Goal: Information Seeking & Learning: Learn about a topic

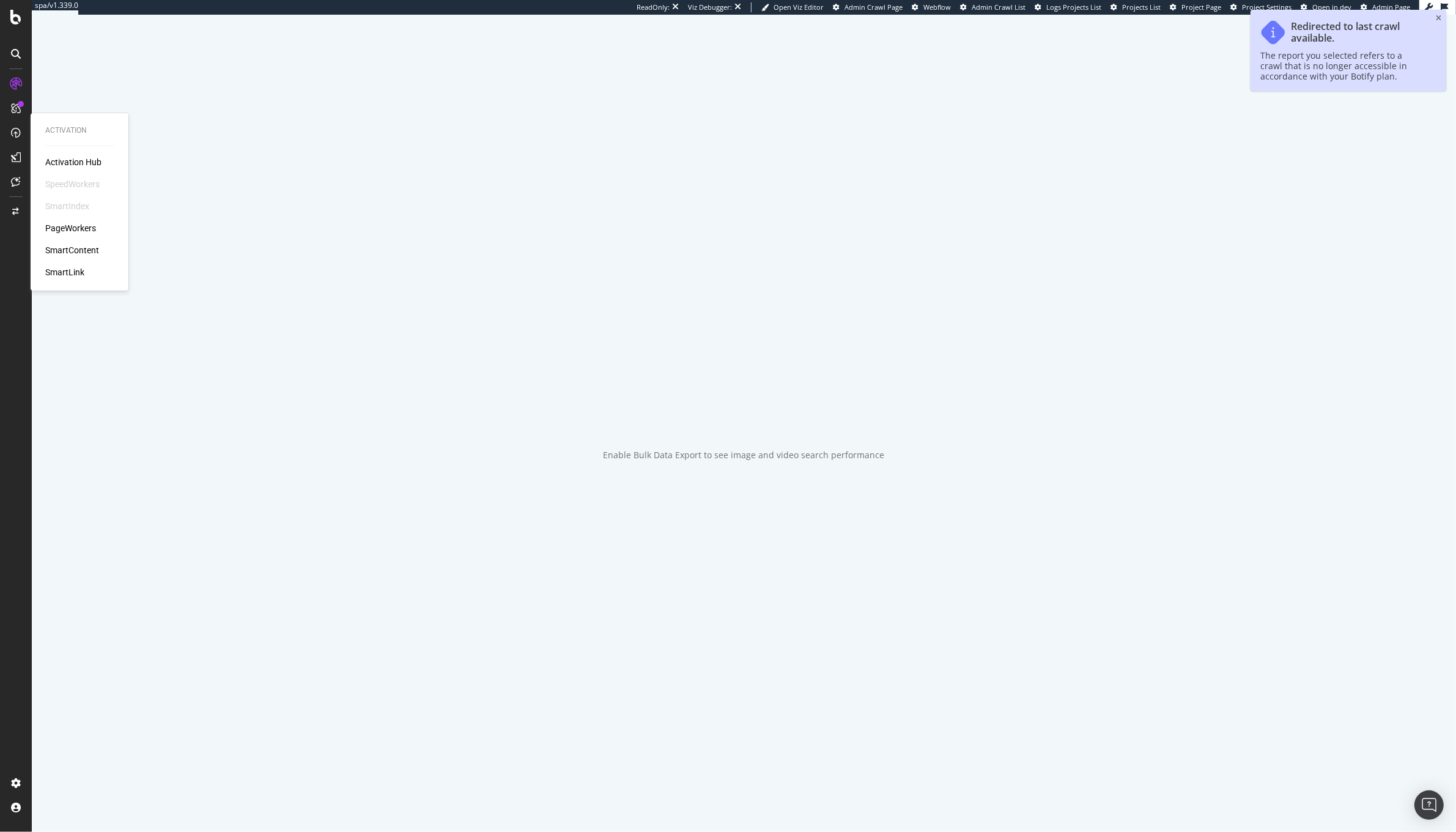
click at [65, 229] on div "PageWorkers" at bounding box center [70, 227] width 51 height 12
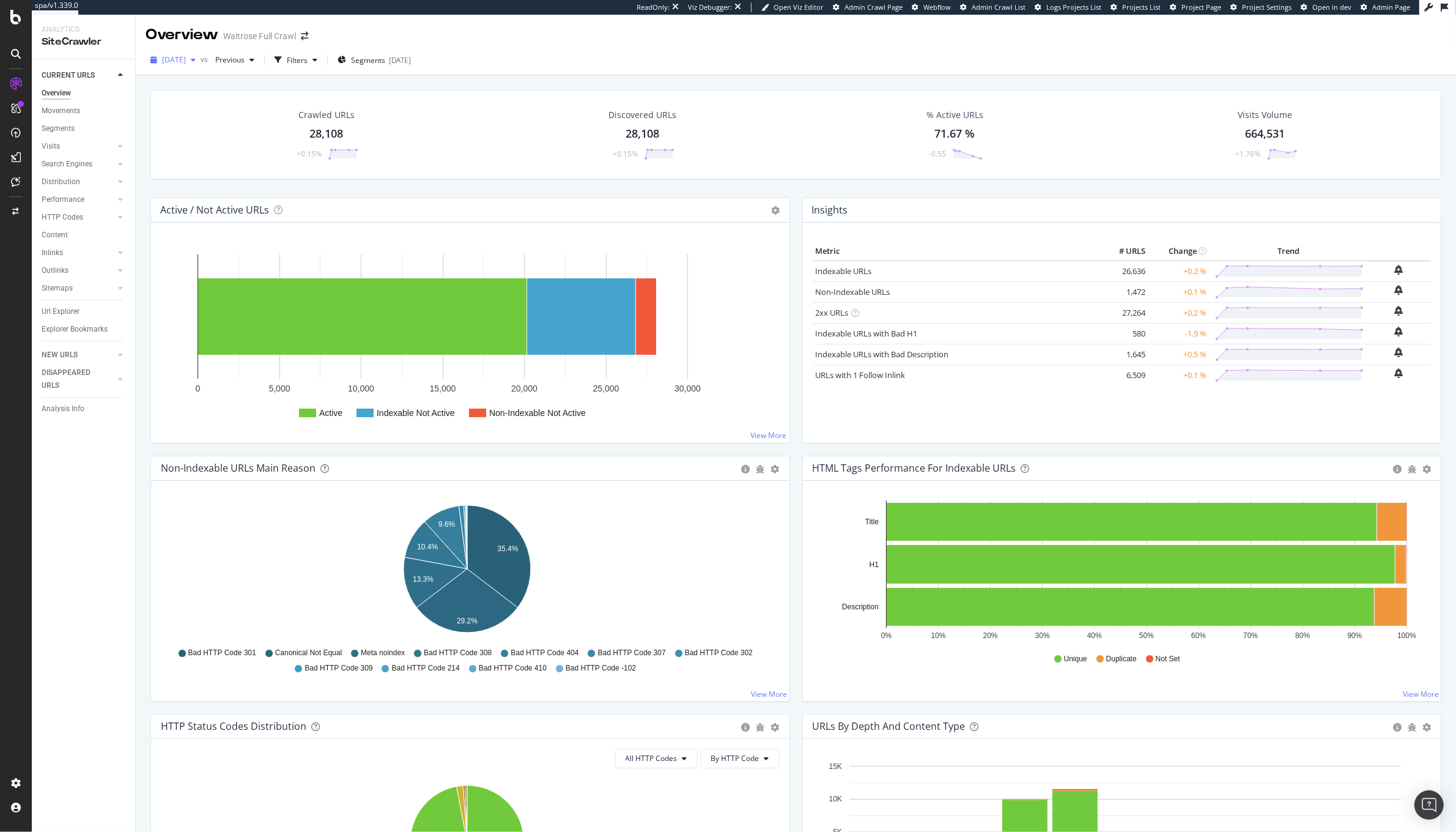
click at [186, 62] on span "[DATE]" at bounding box center [174, 59] width 24 height 11
click at [592, 217] on div "Active / Not Active URLs Chart (by Value) Chart (by Percentage) Table Expand Ex…" at bounding box center [470, 210] width 639 height 24
click at [556, 353] on rect "A chart." at bounding box center [581, 316] width 108 height 77
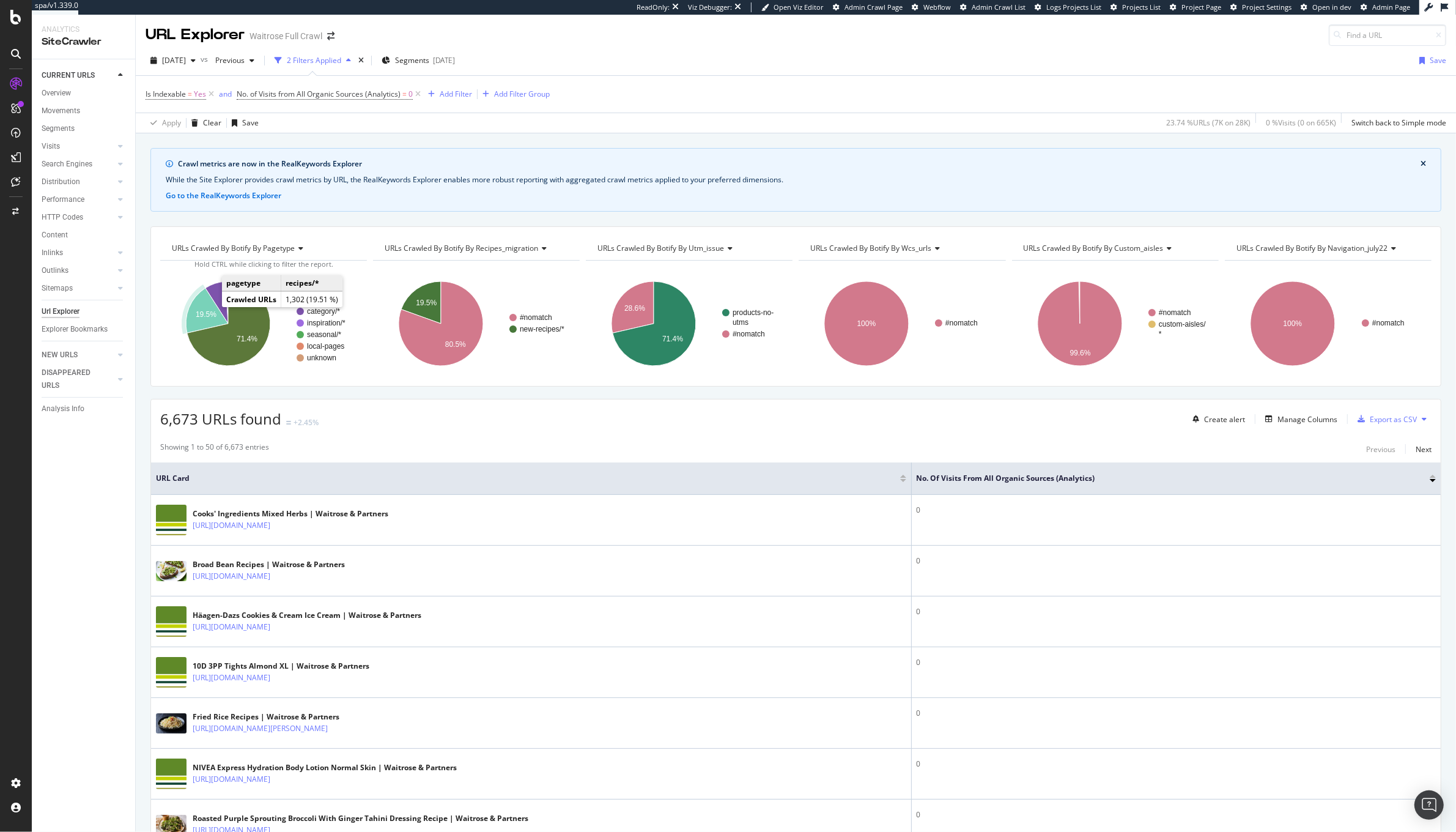
click at [205, 310] on icon "A chart." at bounding box center [207, 310] width 42 height 45
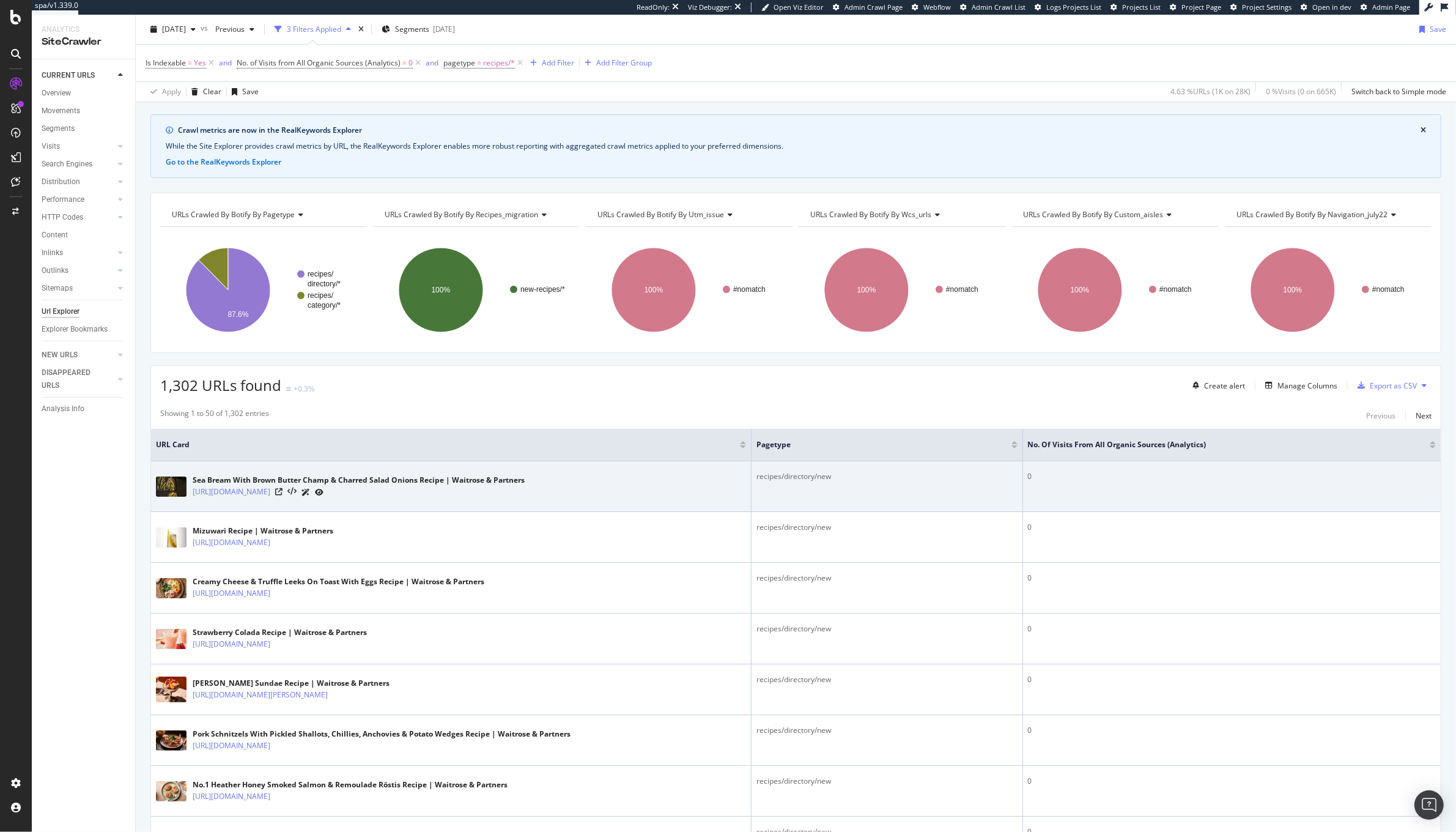
scroll to position [40, 0]
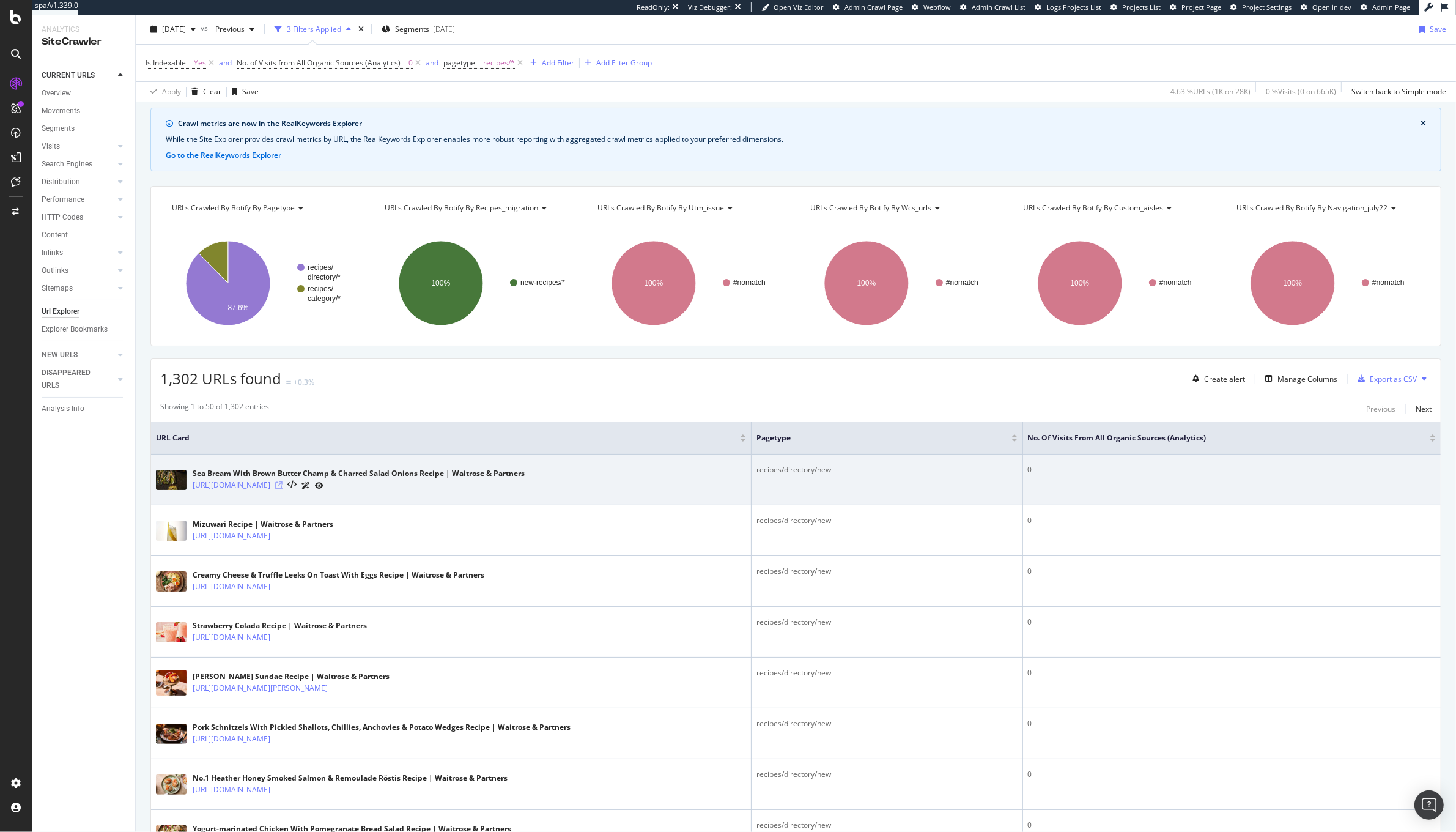
click at [282, 488] on icon at bounding box center [279, 485] width 7 height 7
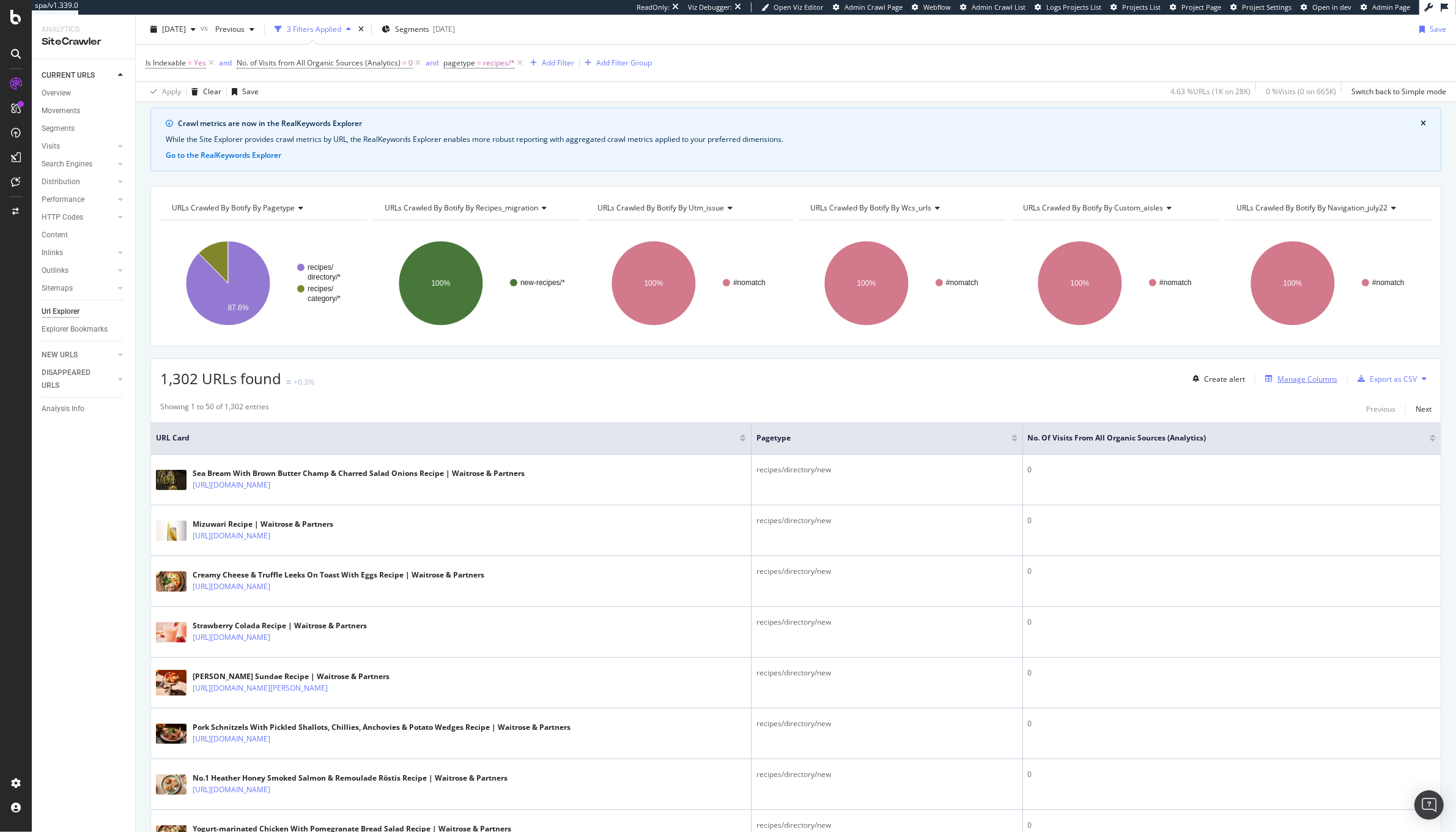
click at [1277, 381] on div "Manage Columns" at bounding box center [1307, 379] width 60 height 11
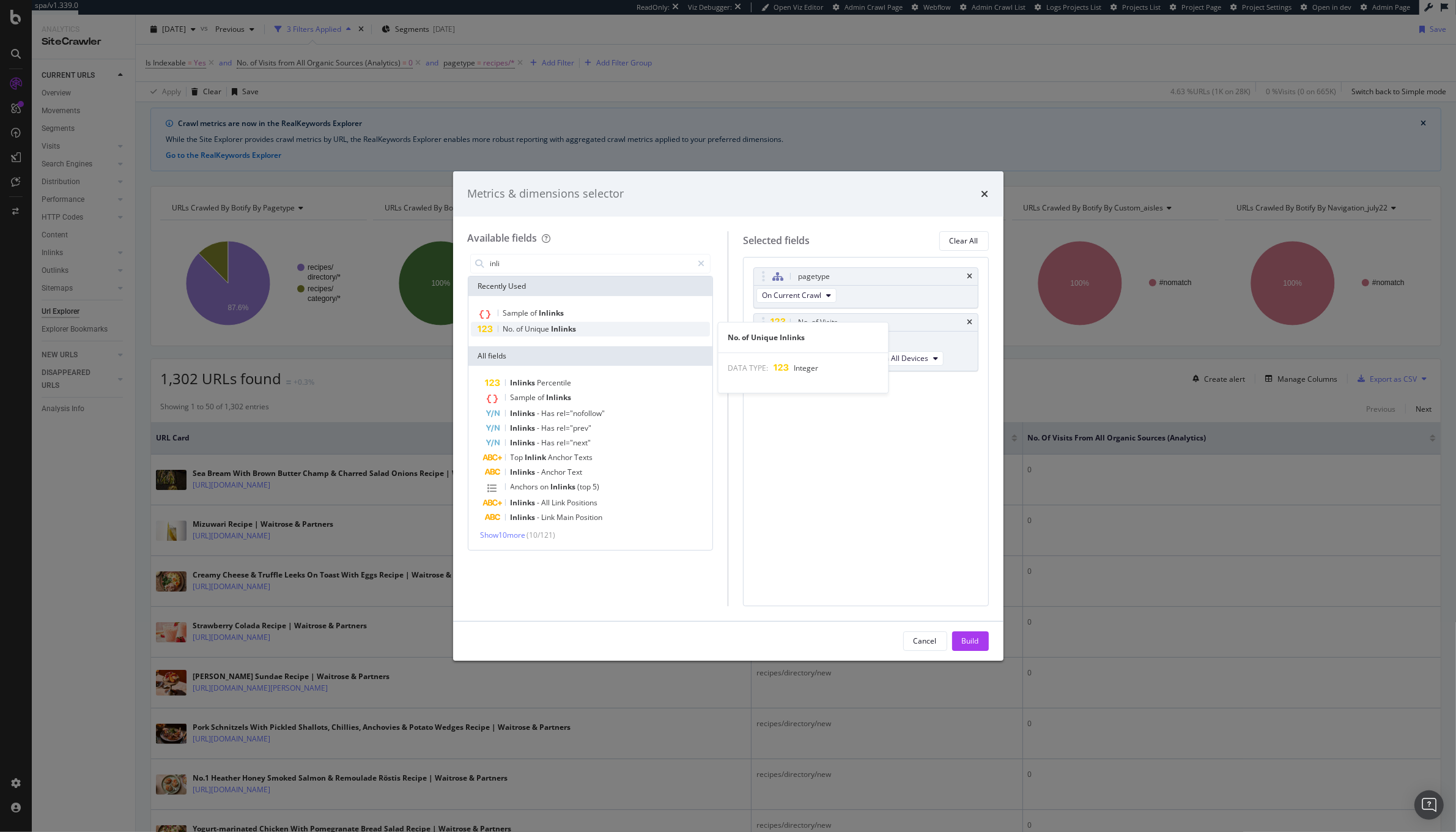
type input "inli"
click at [542, 328] on span "Unique" at bounding box center [538, 328] width 26 height 11
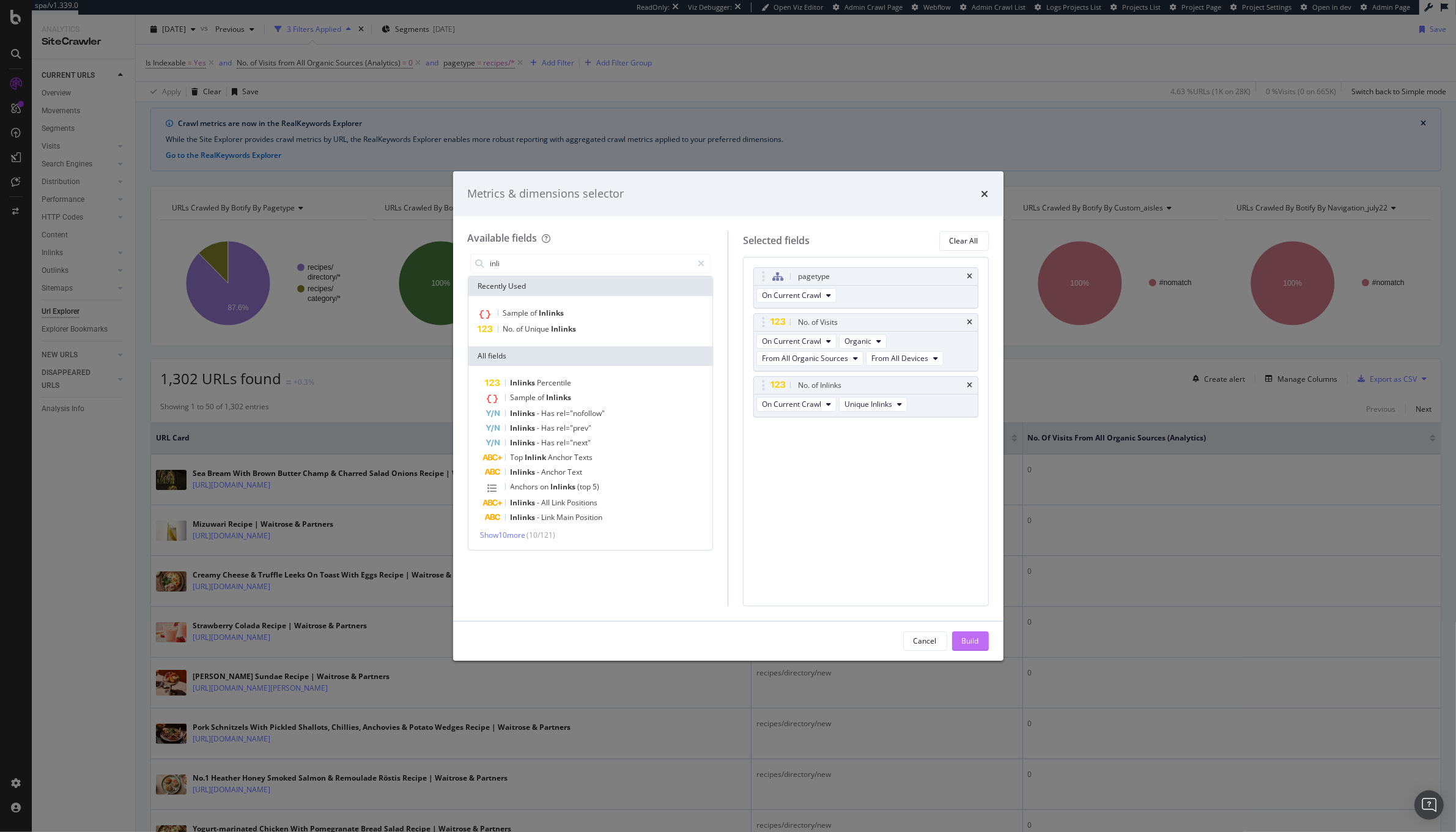
click at [969, 637] on div "Build" at bounding box center [970, 641] width 17 height 11
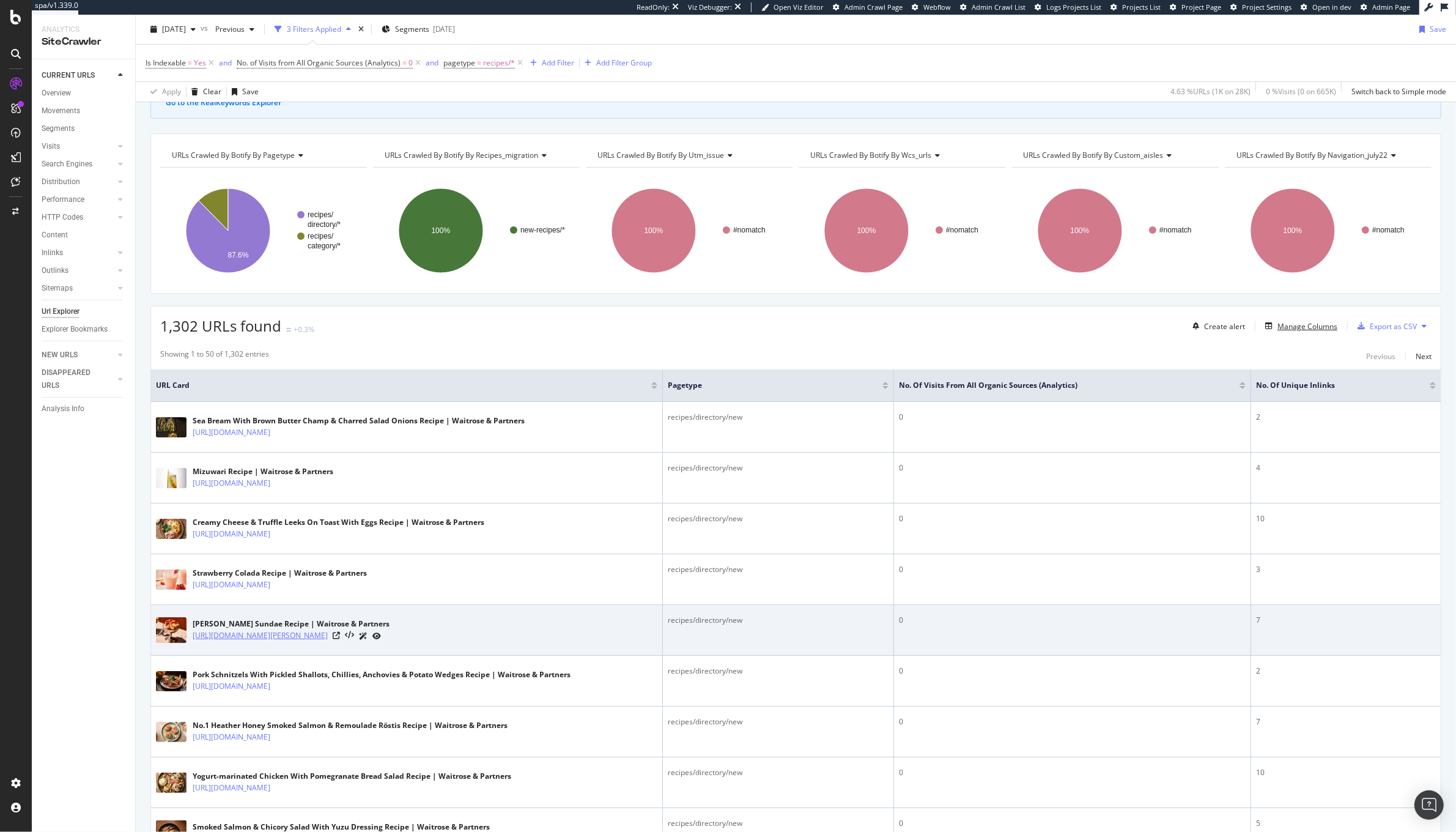
scroll to position [120, 0]
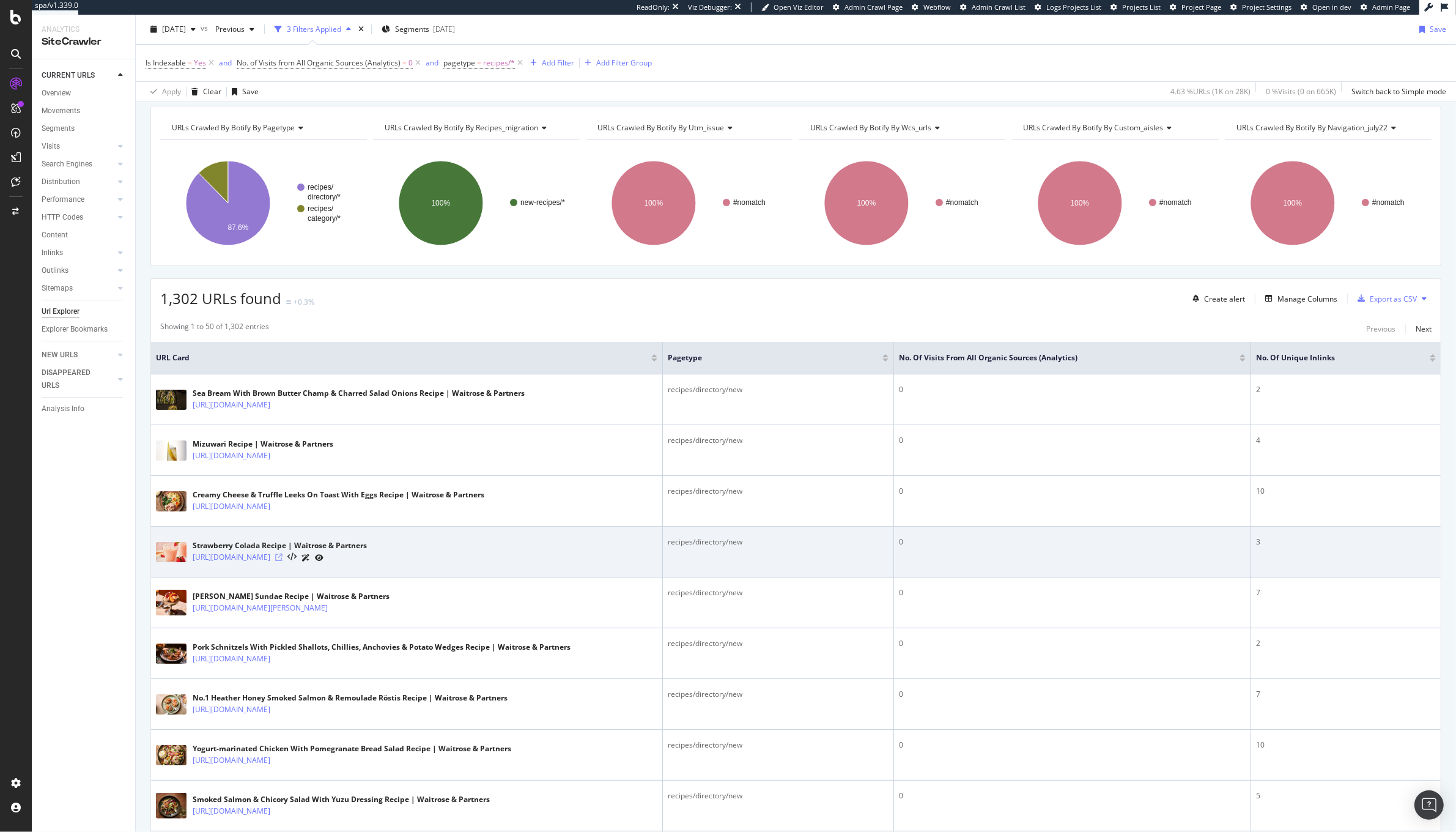
click at [282, 559] on icon at bounding box center [279, 557] width 7 height 7
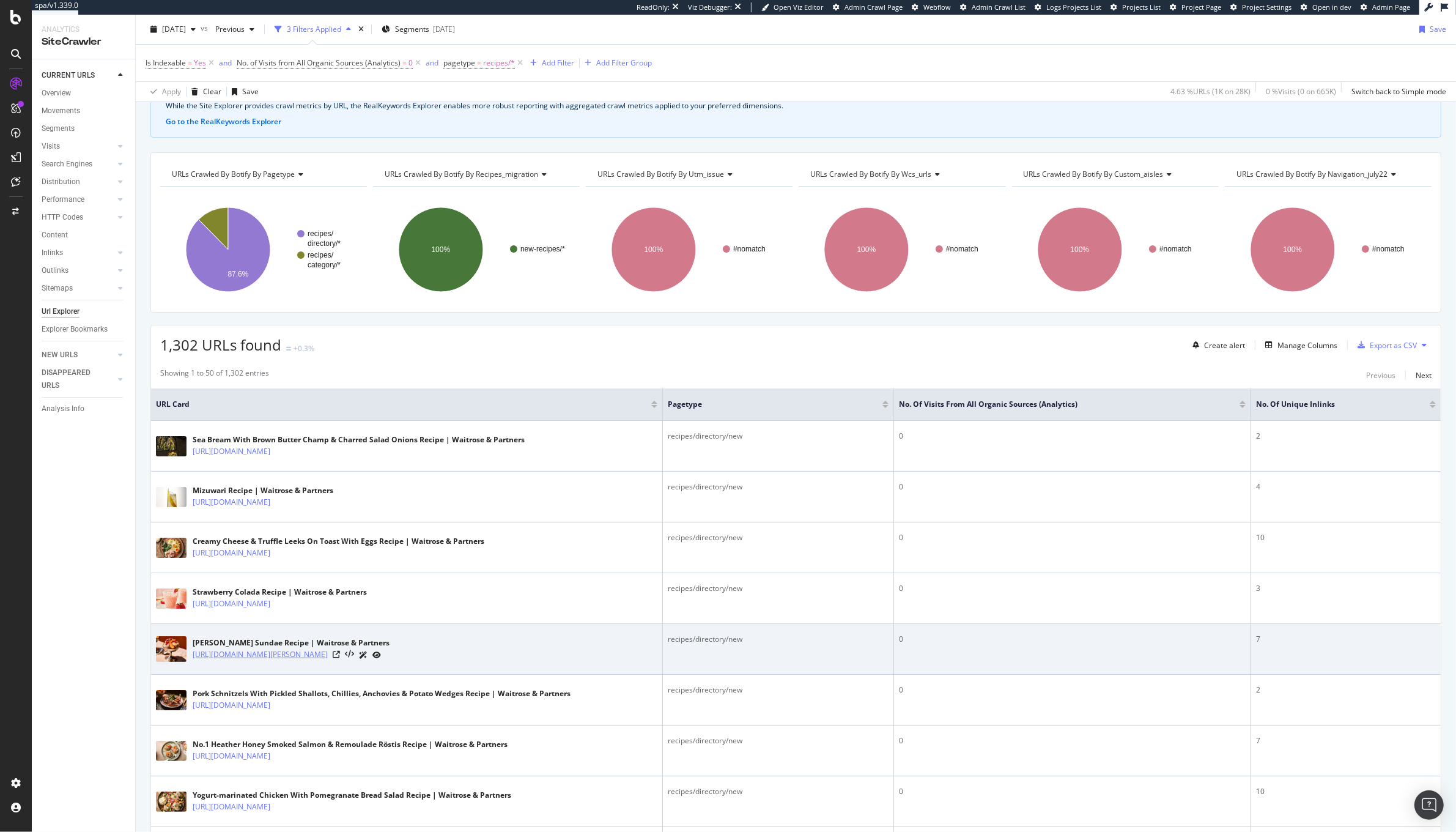
scroll to position [79, 0]
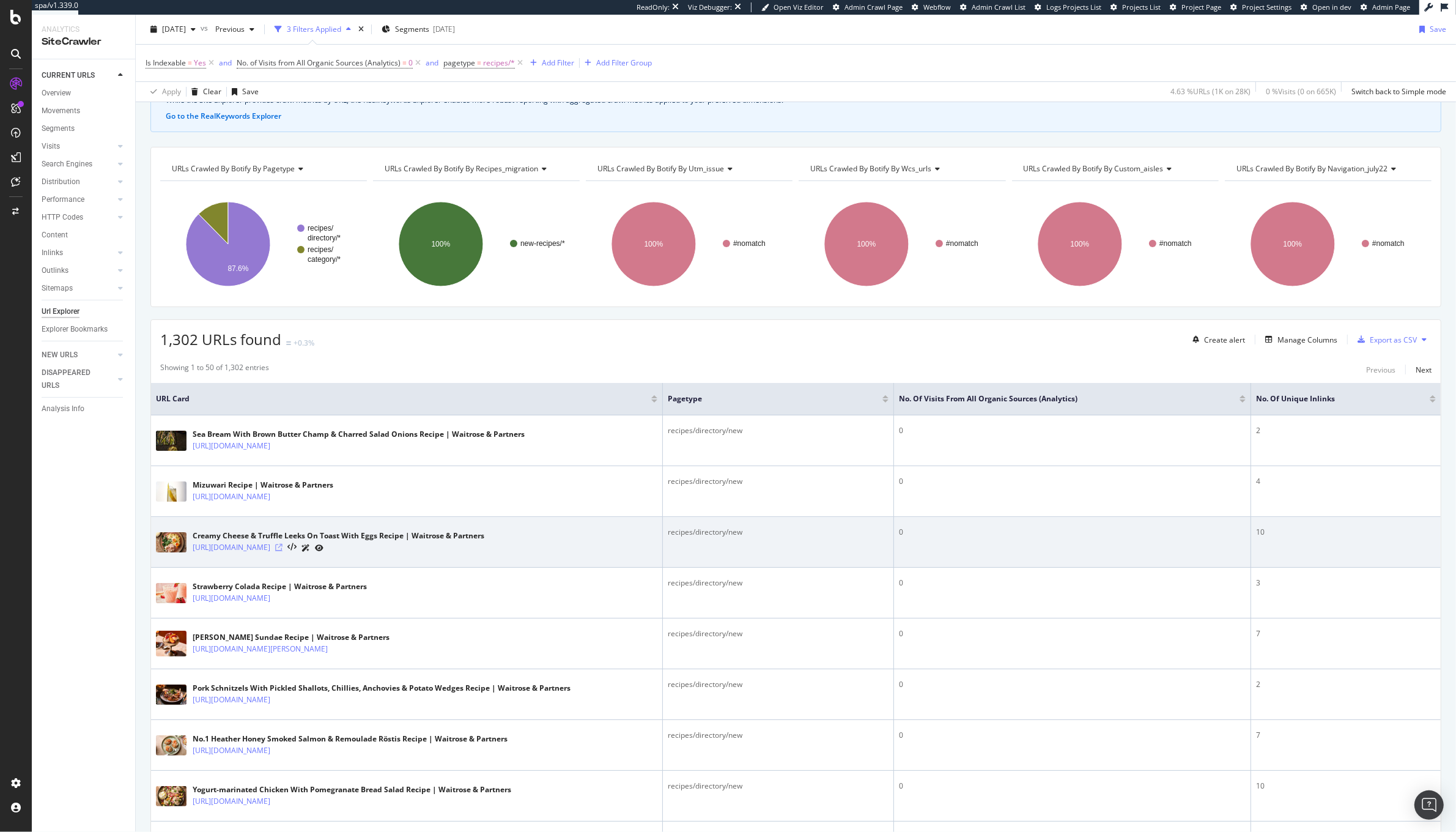
click at [282, 549] on icon at bounding box center [279, 547] width 7 height 7
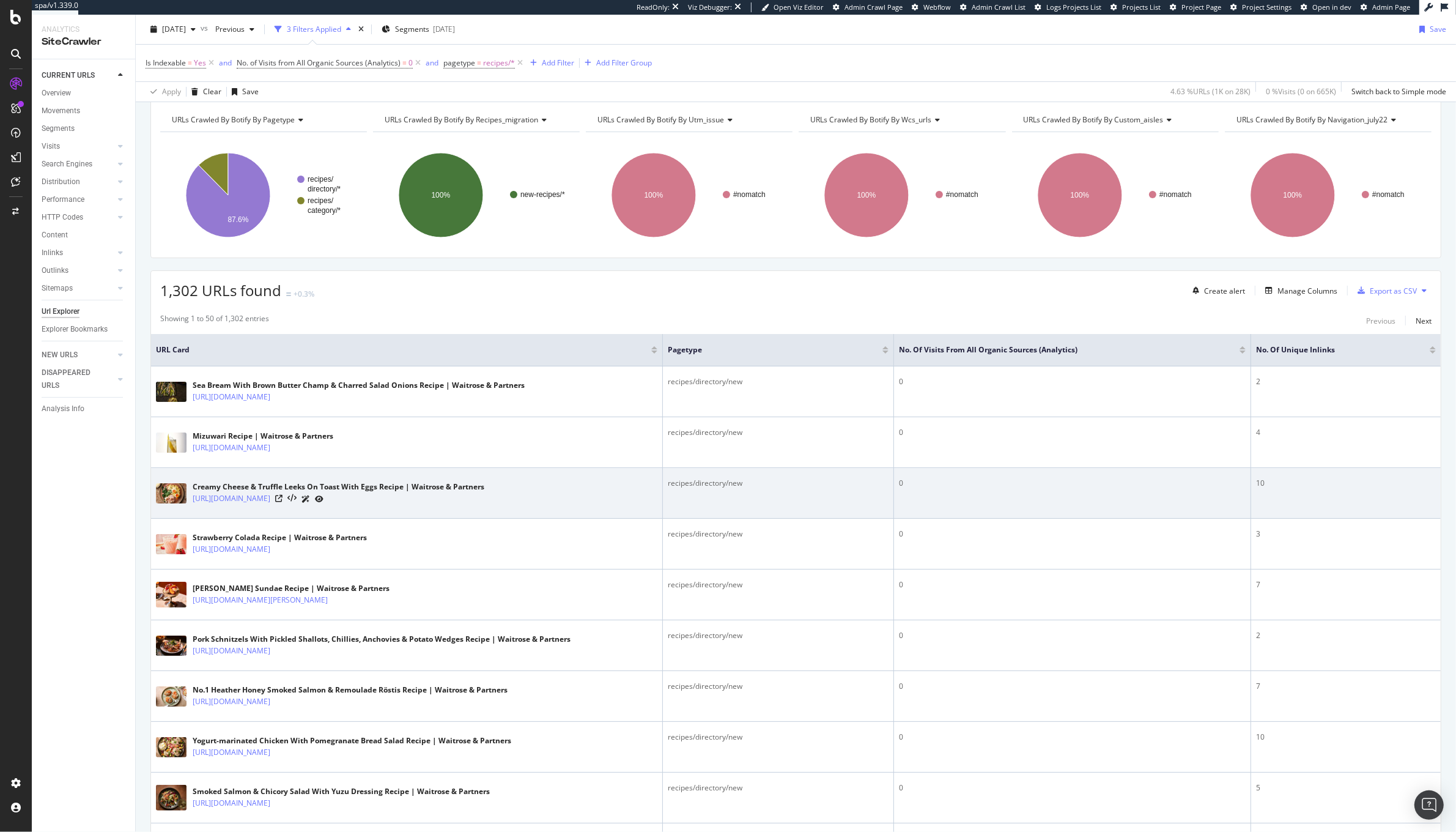
scroll to position [101, 0]
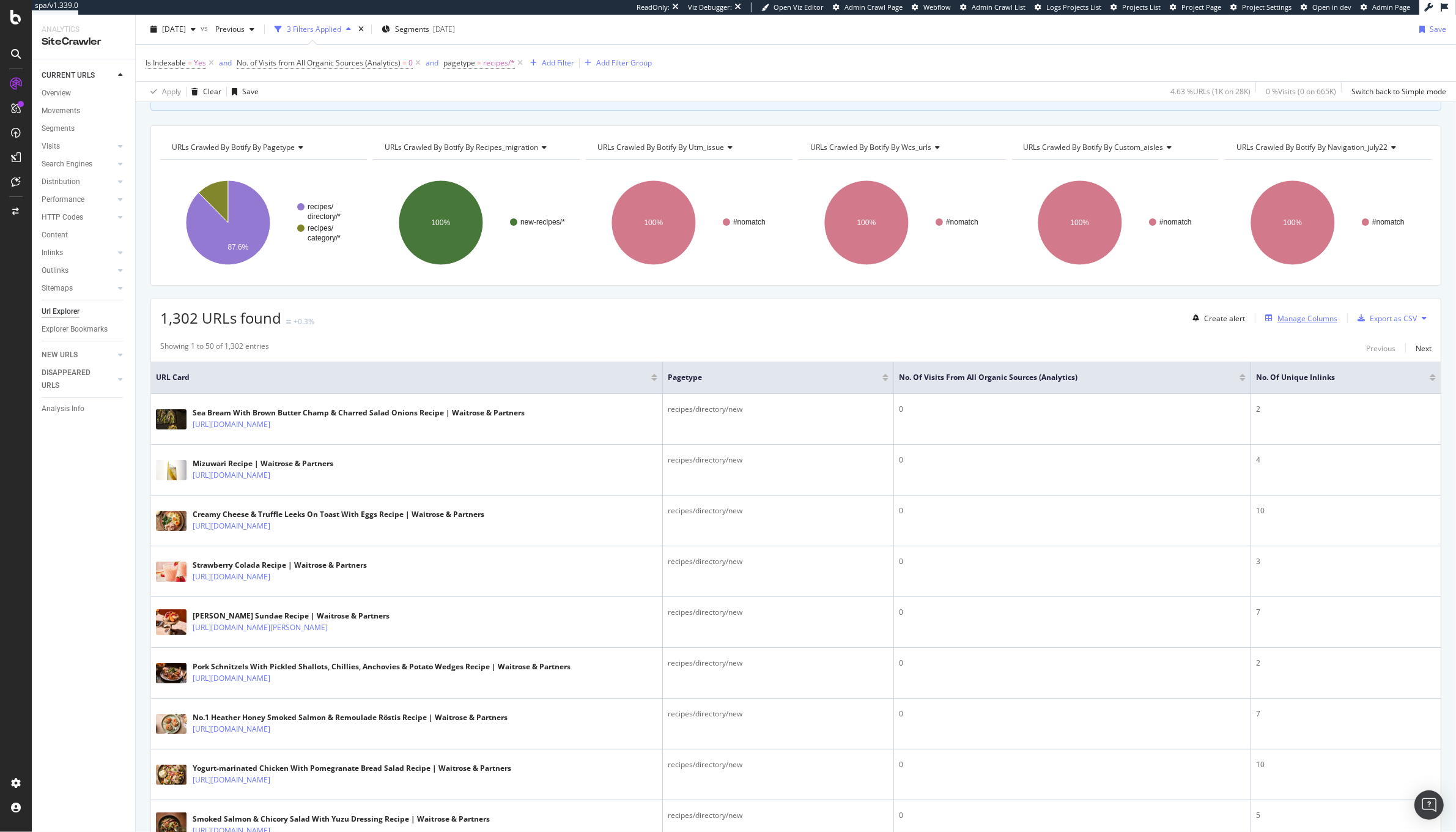
click at [1286, 325] on div "Manage Columns" at bounding box center [1299, 318] width 77 height 14
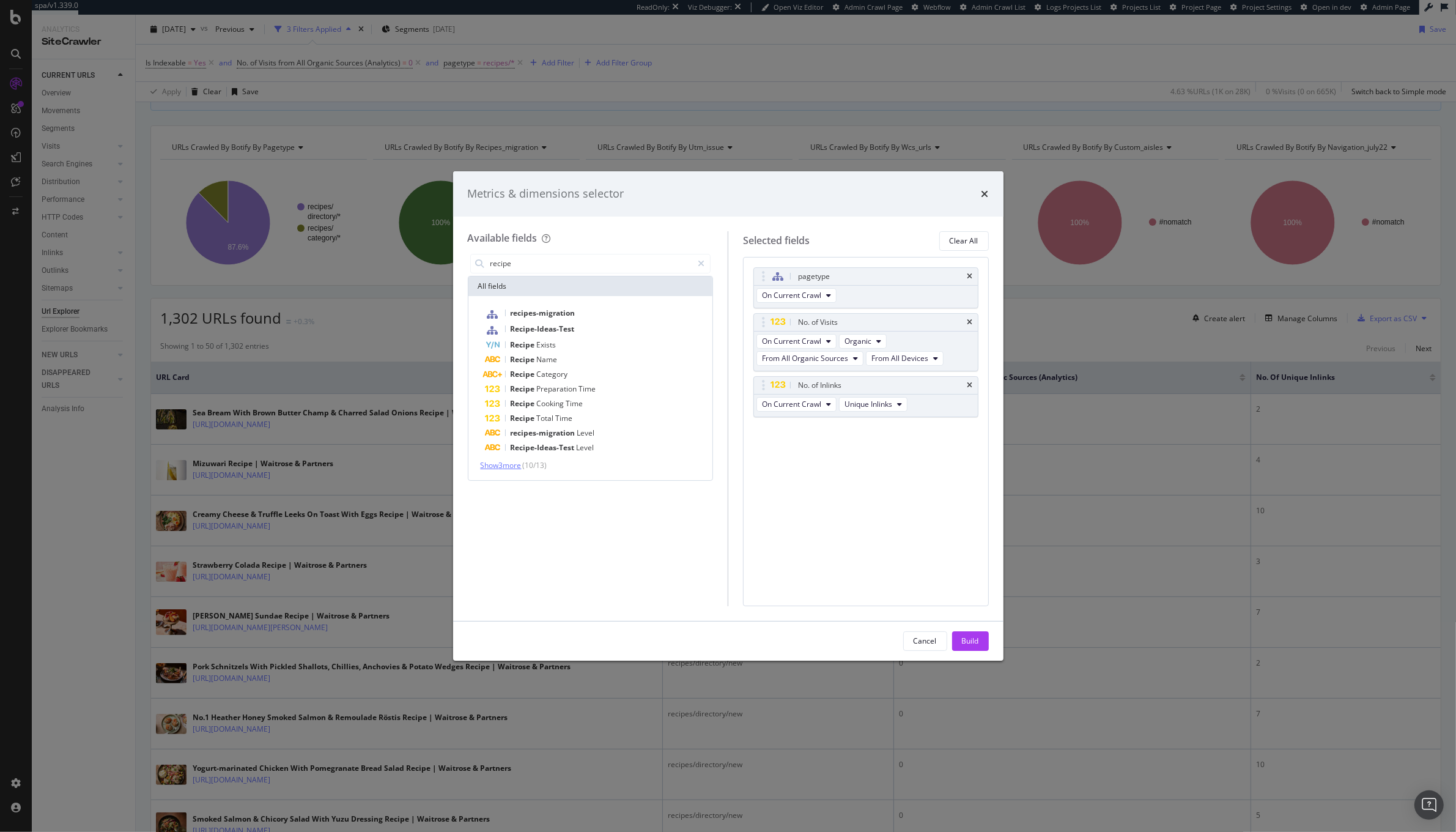
type input "recipe"
click at [520, 466] on span "Show 3 more" at bounding box center [501, 465] width 41 height 11
click at [1049, 328] on div "Metrics & dimensions selector Available fields recipe All fields recipes-migrat…" at bounding box center [728, 416] width 1456 height 832
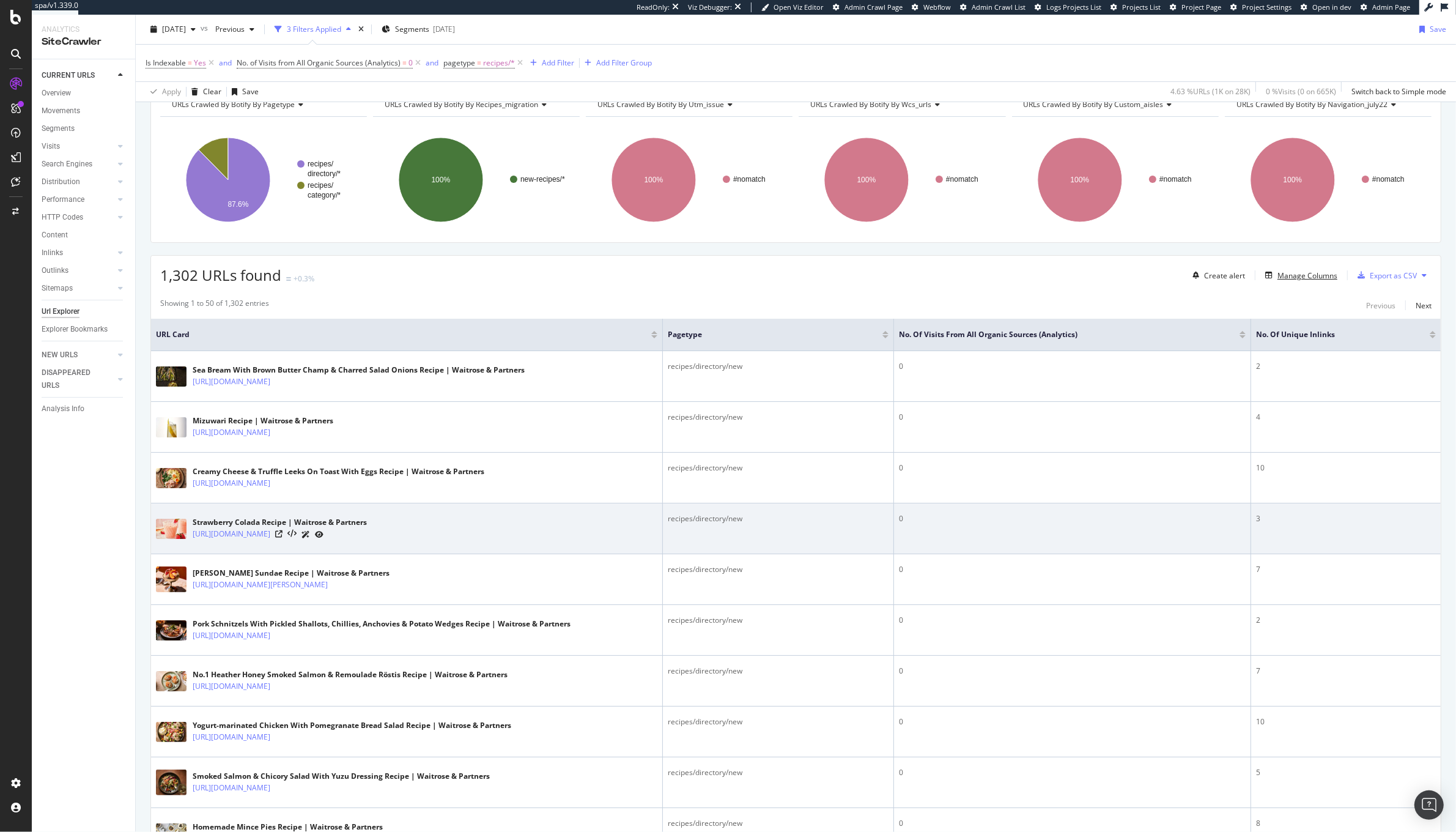
scroll to position [148, 0]
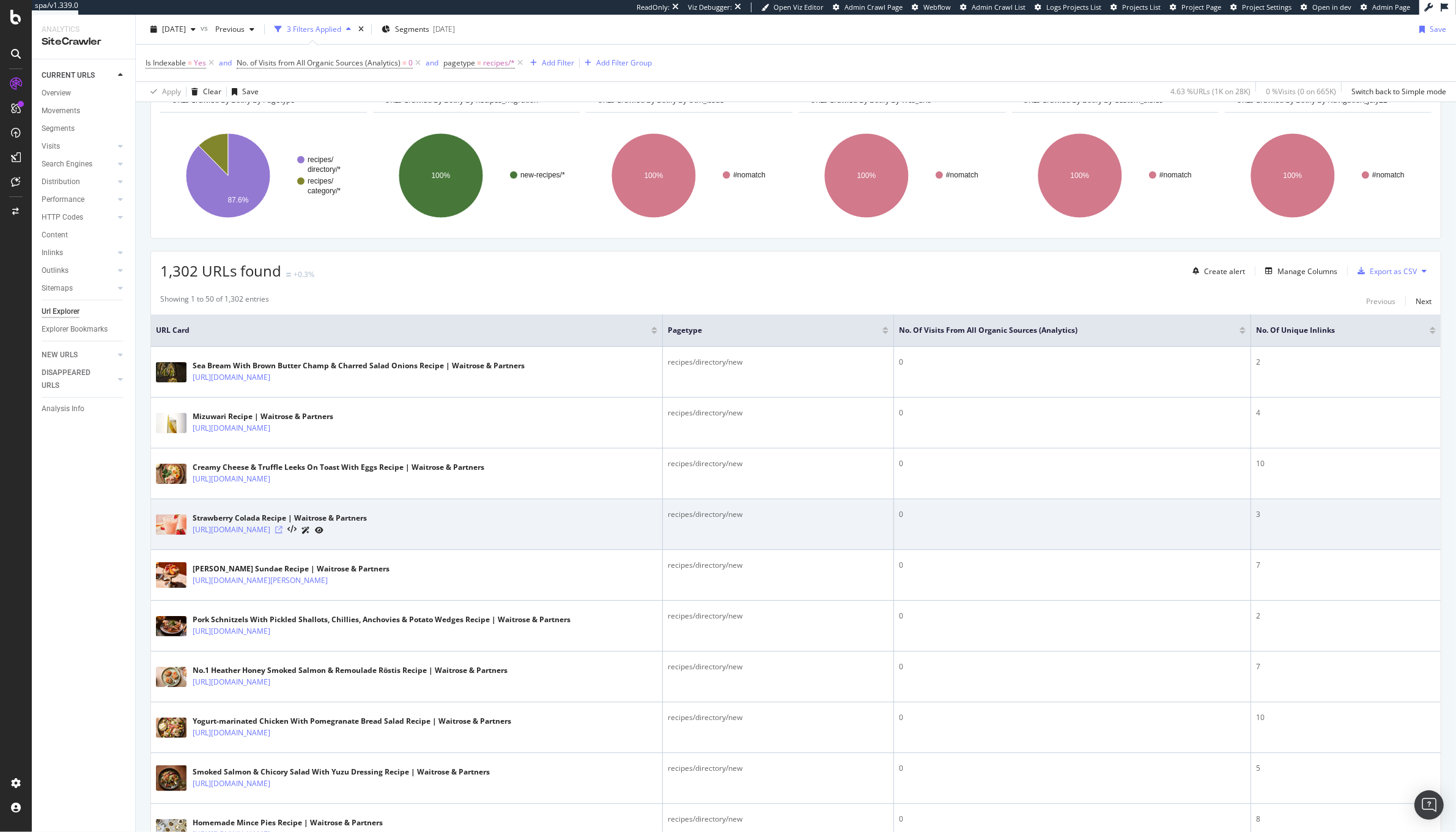
click at [282, 534] on icon at bounding box center [279, 529] width 7 height 7
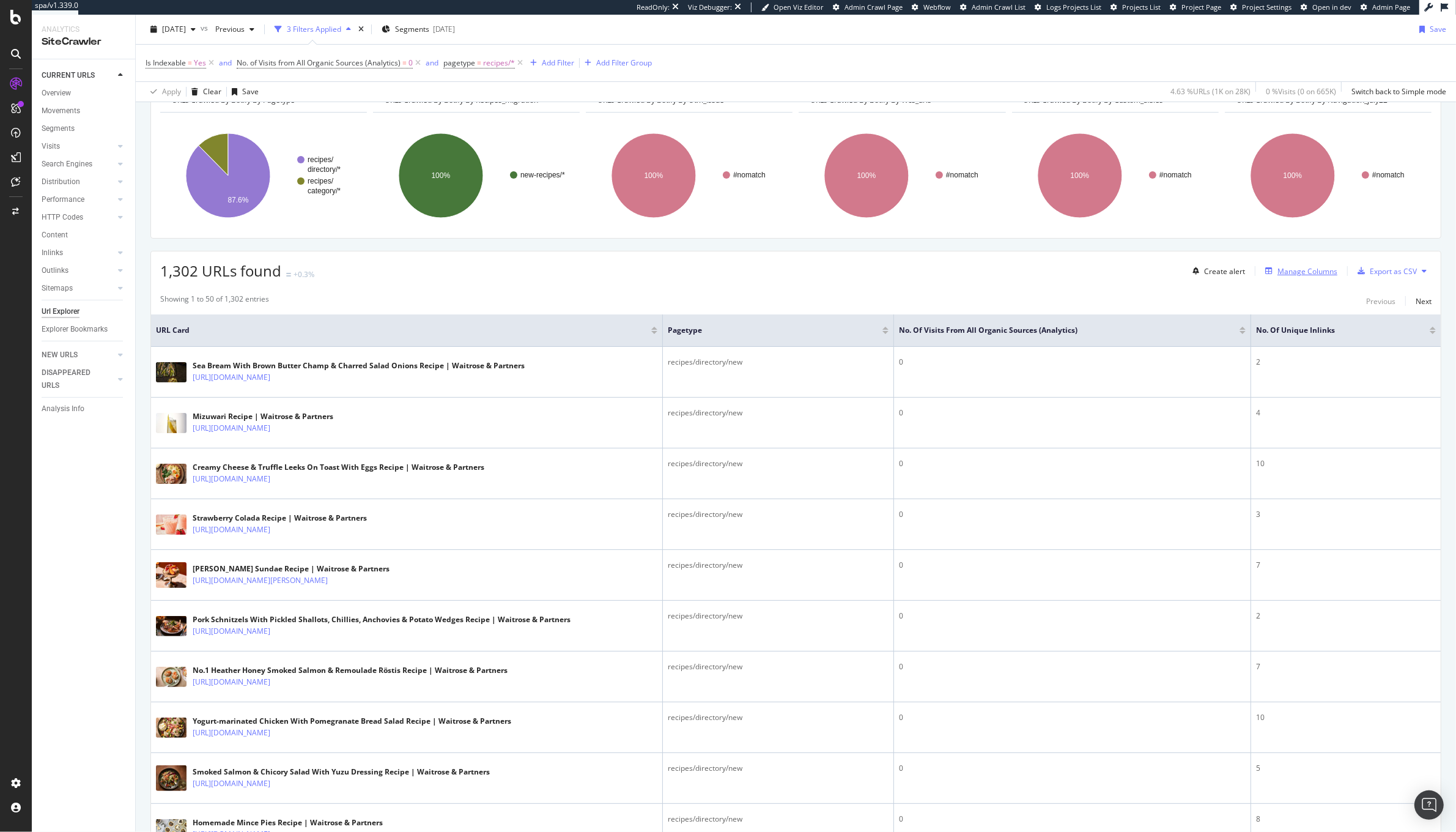
click at [1298, 273] on div "Manage Columns" at bounding box center [1307, 271] width 60 height 11
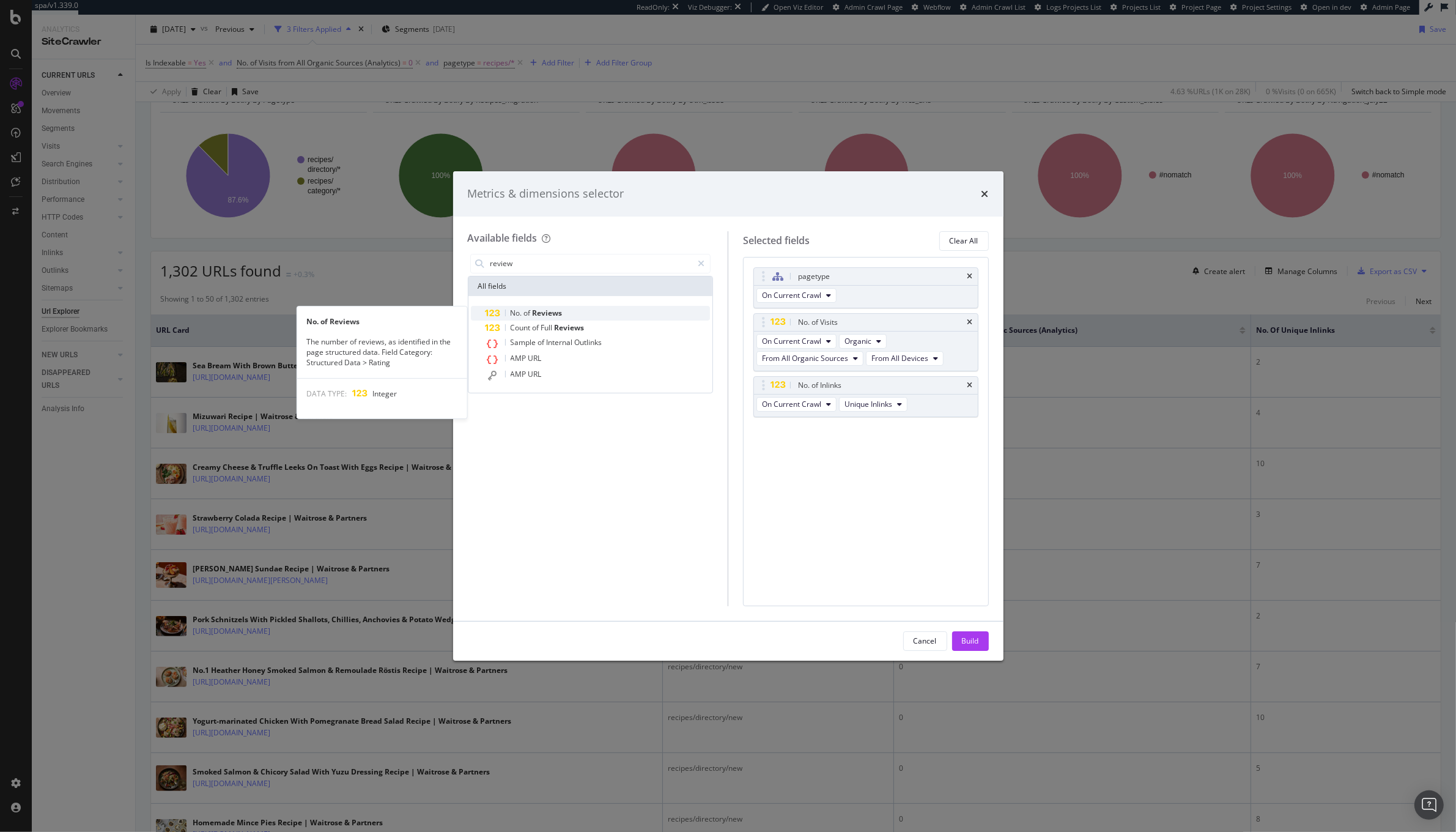
type input "review"
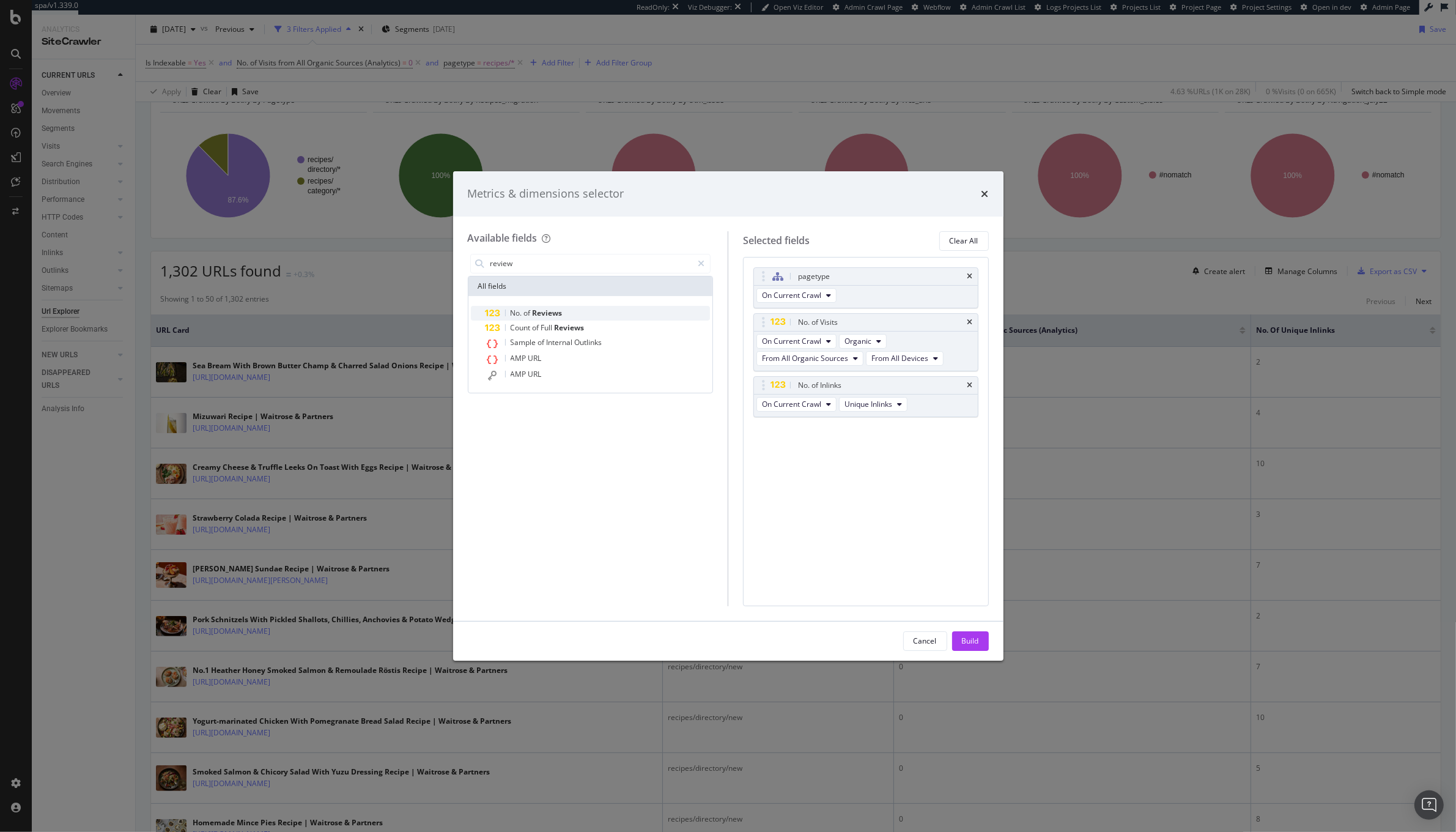
click at [611, 308] on div "No. of Reviews" at bounding box center [598, 313] width 225 height 15
click at [957, 635] on button "Build" at bounding box center [970, 641] width 36 height 19
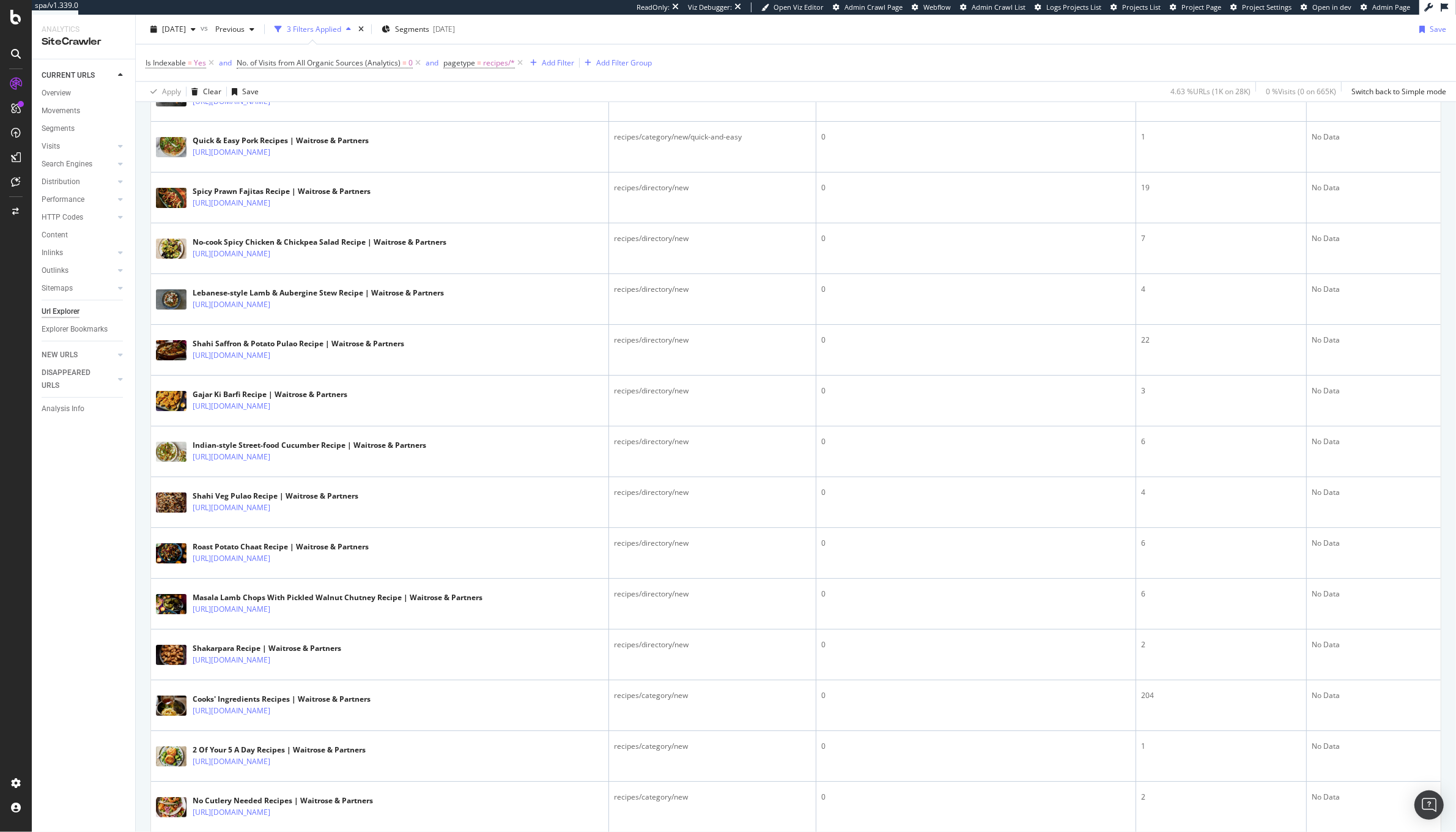
scroll to position [1954, 0]
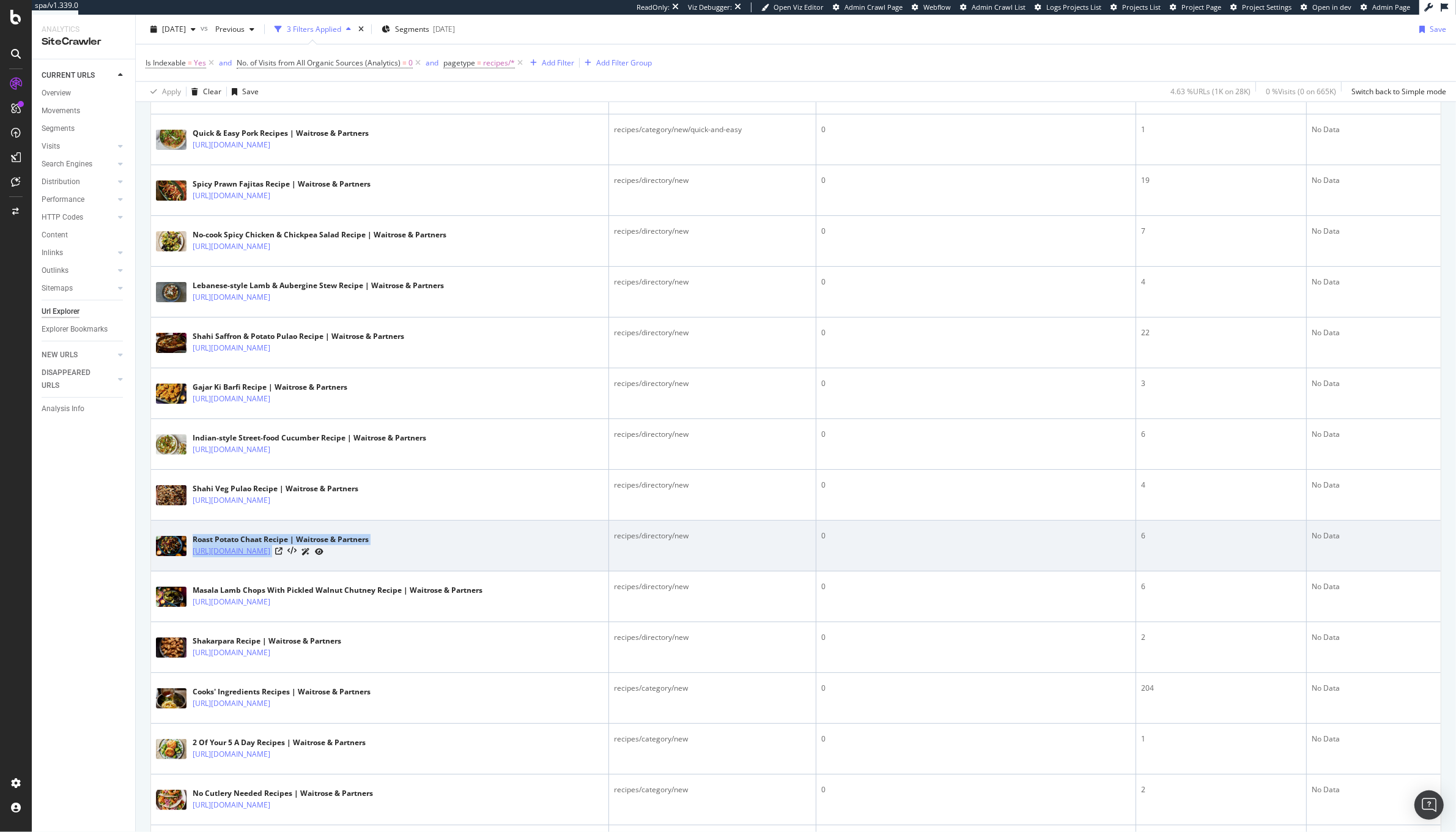
drag, startPoint x: 398, startPoint y: 564, endPoint x: 195, endPoint y: 557, distance: 203.1
click at [194, 557] on div "[URL][DOMAIN_NAME]" at bounding box center [280, 552] width 176 height 13
click at [282, 555] on icon at bounding box center [279, 551] width 7 height 7
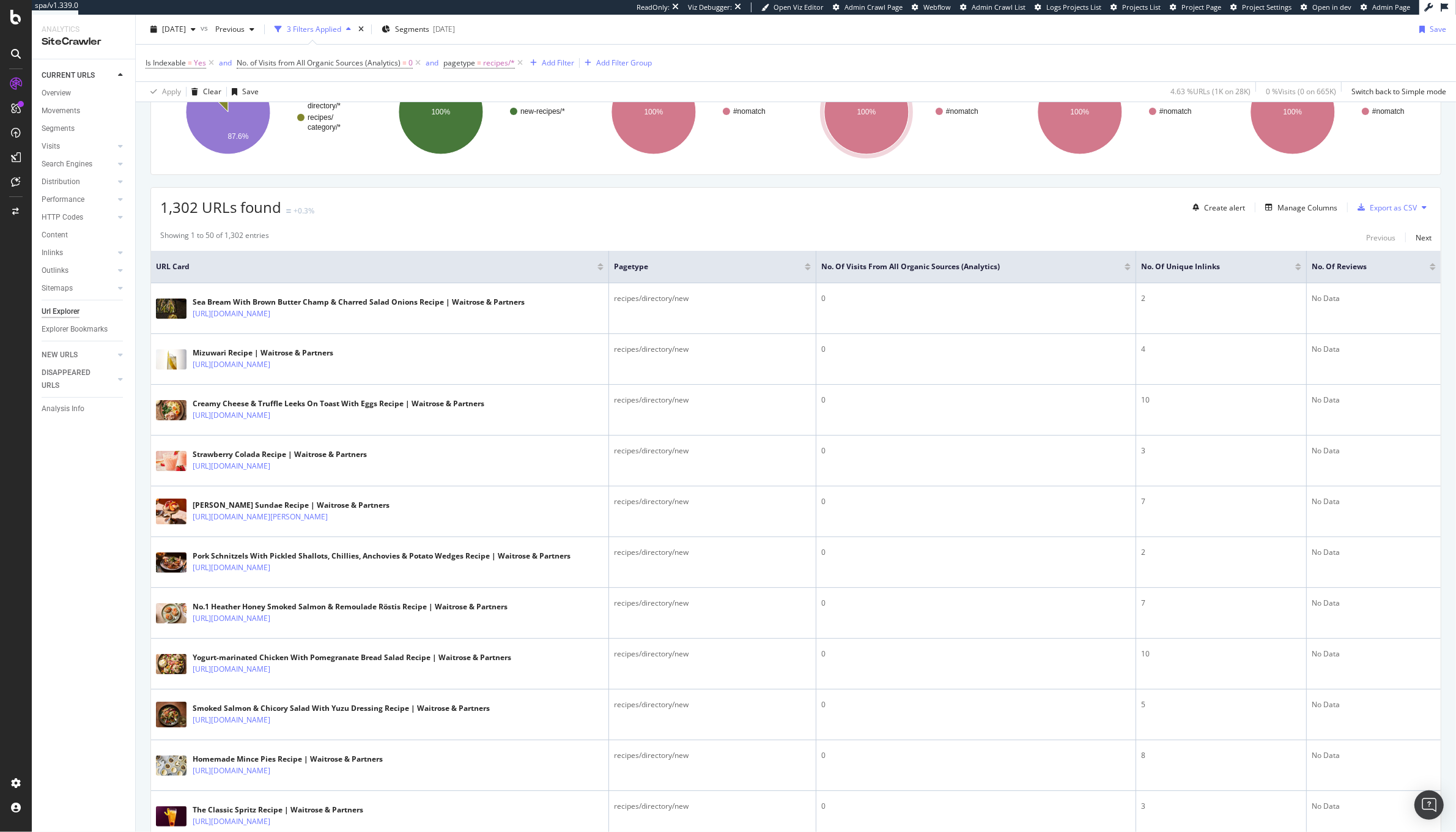
scroll to position [0, 0]
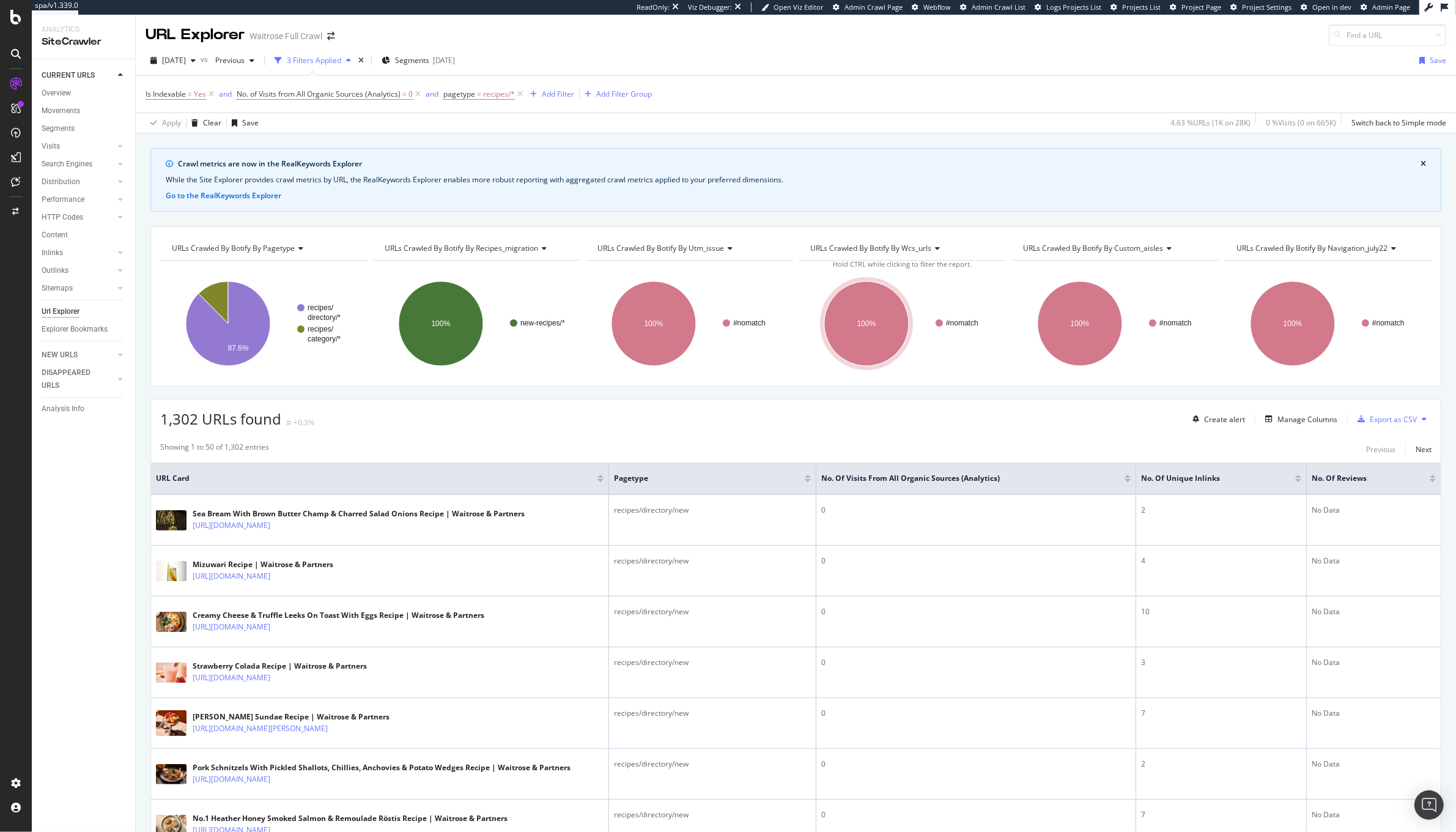
click at [1295, 428] on div "Create alert Manage Columns Export as CSV" at bounding box center [1309, 419] width 244 height 21
click at [1292, 421] on div "Manage Columns" at bounding box center [1307, 419] width 60 height 11
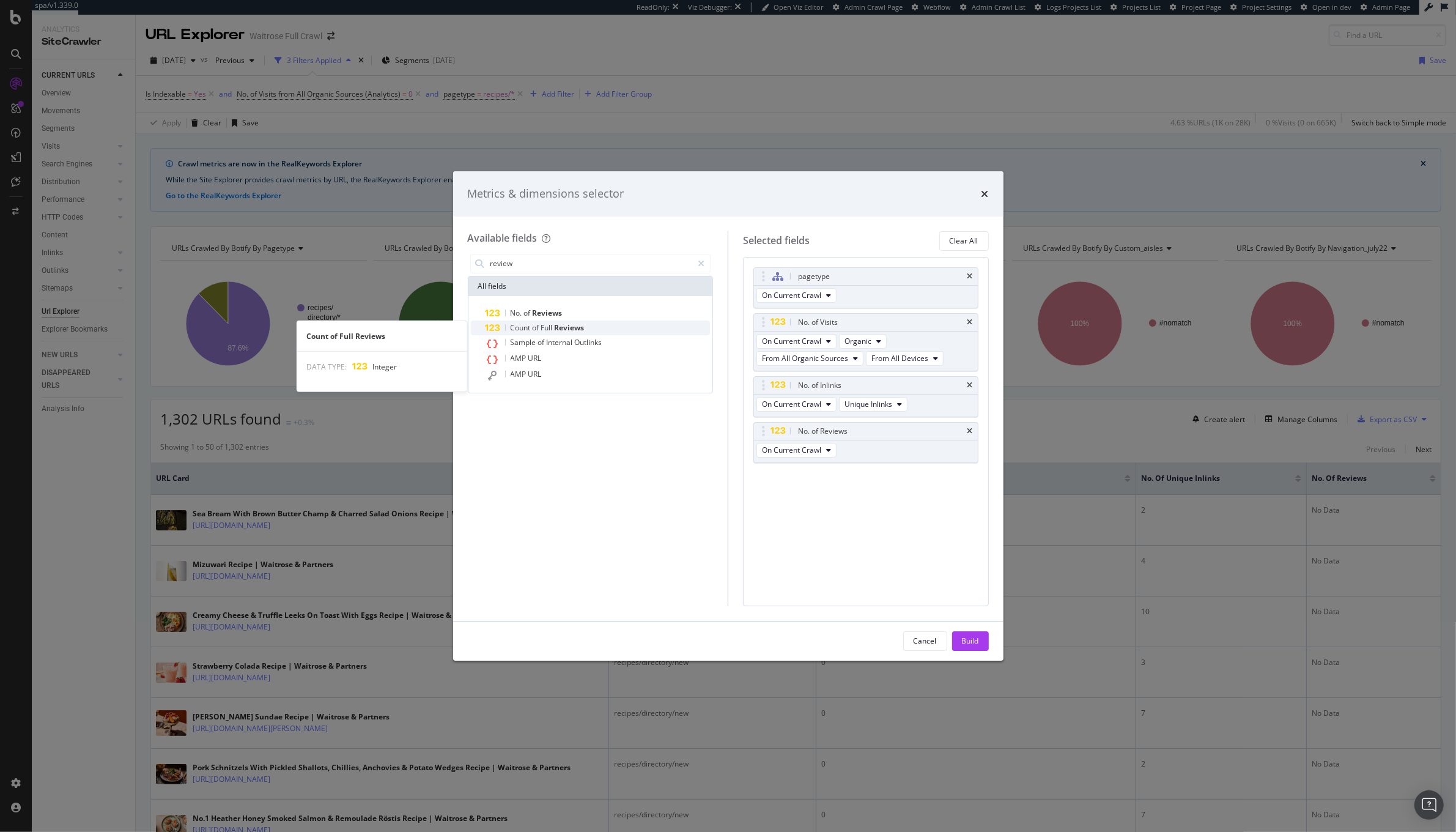
type input "review"
click at [594, 323] on div "Count of Full Reviews" at bounding box center [598, 328] width 225 height 15
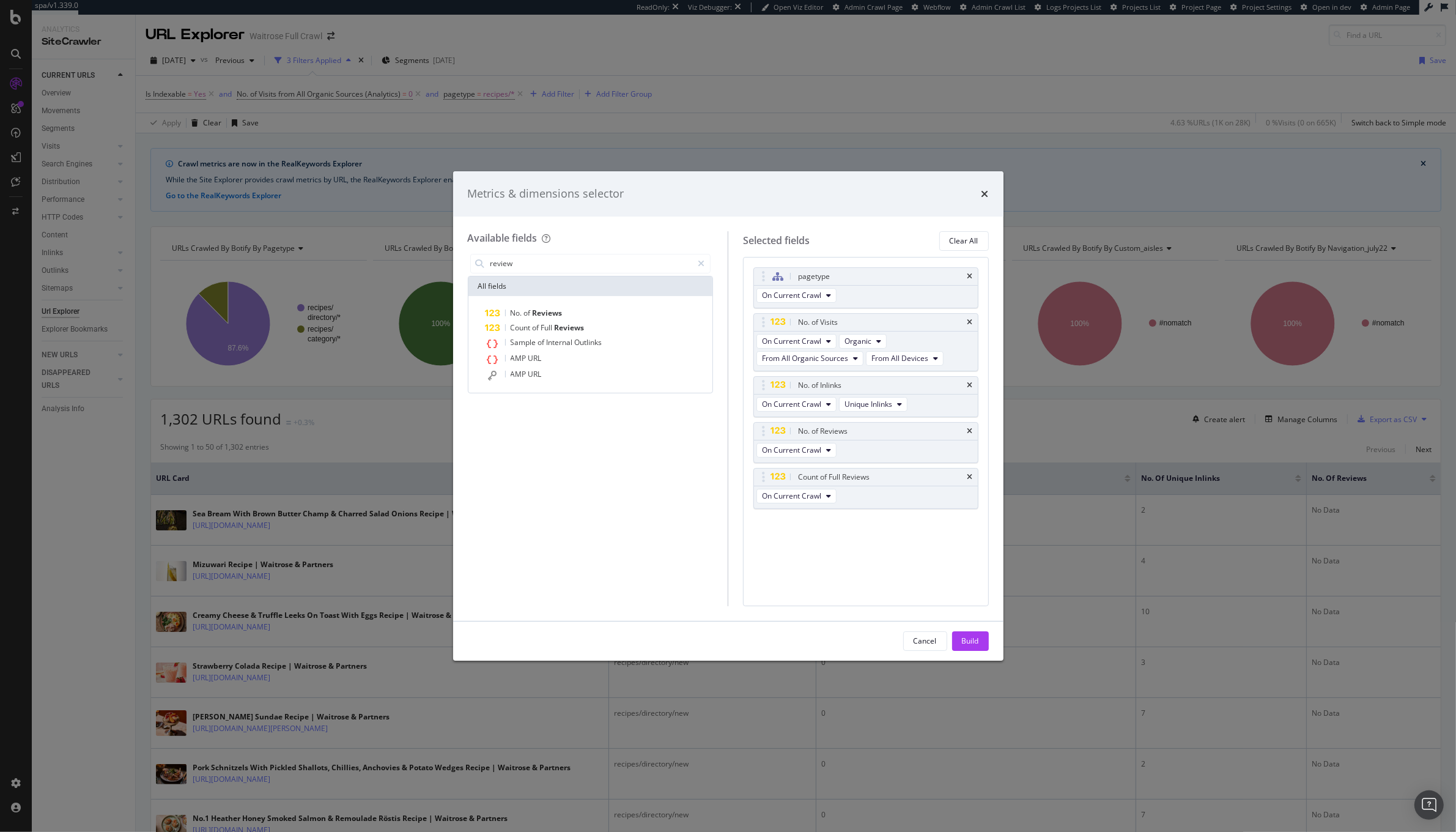
click at [971, 639] on div "Build" at bounding box center [970, 641] width 17 height 11
